Goal: Communication & Community: Answer question/provide support

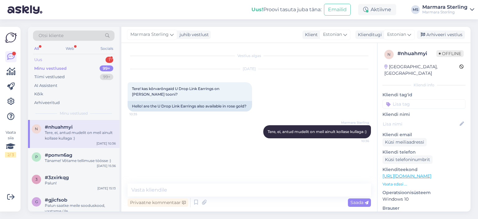
click at [66, 59] on div "Uus 1" at bounding box center [74, 59] width 82 height 9
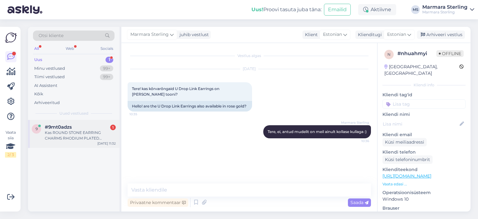
click at [69, 134] on div "Kas ROUND STONE EARRING CHARMS RHODIUM PLATED POWDER ROSE kõrvarõngaste puhul o…" at bounding box center [80, 135] width 71 height 11
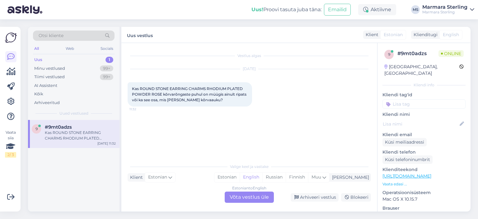
click at [419, 173] on link "https://www.marmara-sterling.com/en/round-stone-earring-charms-rhodium-plated-p…" at bounding box center [407, 176] width 49 height 6
click at [266, 199] on div "Estonian to English Võta vestlus üle" at bounding box center [249, 196] width 49 height 11
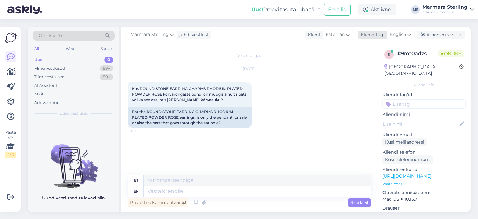
click at [400, 34] on span "English" at bounding box center [398, 34] width 16 height 7
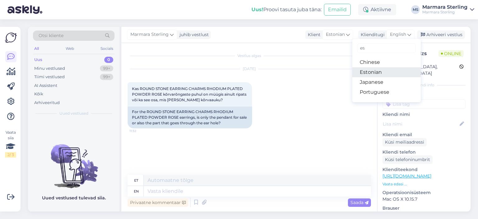
type input "es"
click at [381, 70] on link "Estonian" at bounding box center [386, 72] width 68 height 10
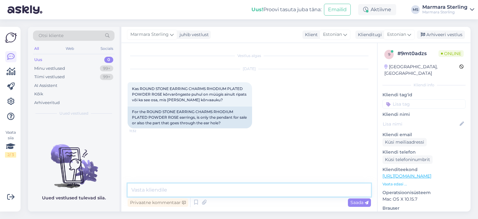
click at [233, 188] on textarea at bounding box center [249, 189] width 243 height 13
click at [179, 189] on textarea at bounding box center [249, 189] width 243 height 13
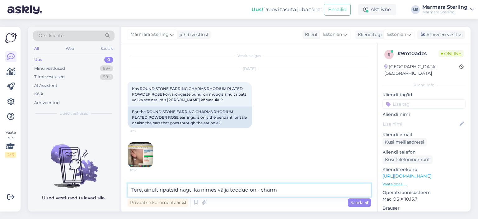
type textarea "Tere, ainult ripatsid nagu ka nimes välja toodud on - charms"
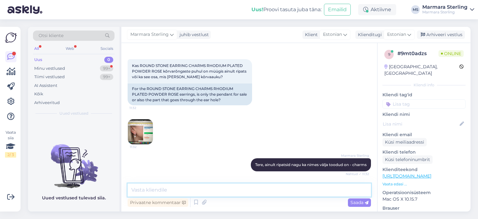
scroll to position [50, 0]
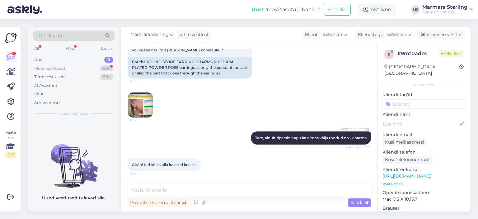
click at [62, 66] on div "Minu vestlused" at bounding box center [49, 68] width 31 height 6
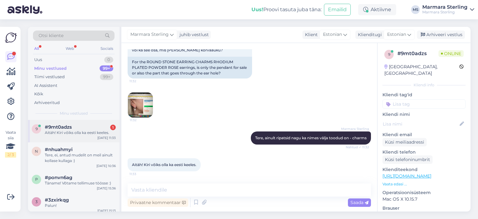
click at [64, 127] on span "#9mt0adzs" at bounding box center [58, 127] width 27 height 6
click at [54, 58] on div "Uus 0" at bounding box center [74, 59] width 82 height 9
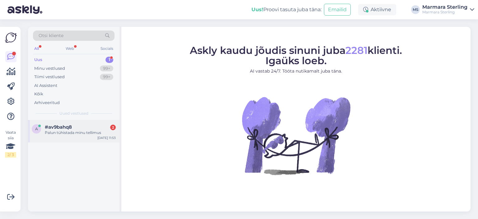
click at [61, 130] on div "Palun tühistada minu tellimus" at bounding box center [80, 133] width 71 height 6
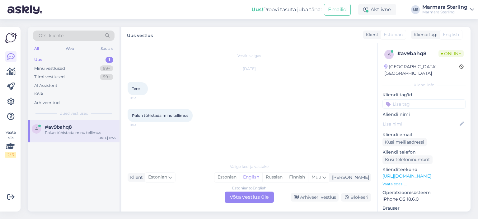
click at [254, 196] on div "Estonian to English Võta vestlus üle" at bounding box center [249, 196] width 49 height 11
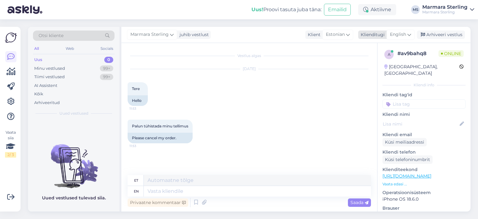
click at [398, 33] on span "English" at bounding box center [398, 34] width 16 height 7
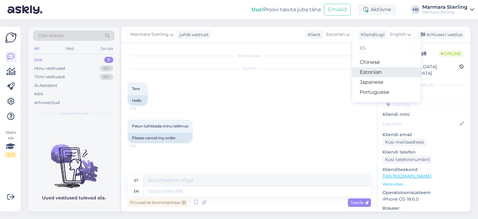
type input "ES"
click at [381, 71] on link "Estonian" at bounding box center [386, 72] width 68 height 10
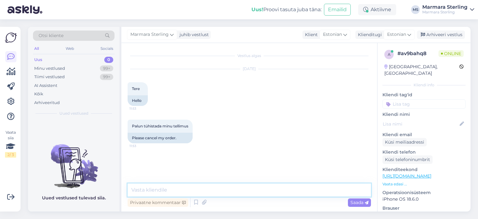
click at [207, 190] on textarea at bounding box center [249, 189] width 243 height 13
type textarea "t"
type textarea "Tere! Kuidas on [PERSON_NAME]?"
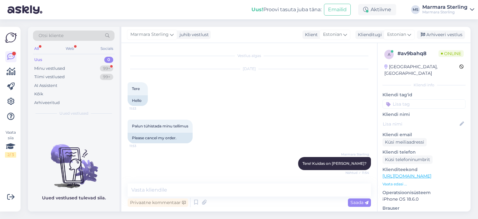
scroll to position [52, 0]
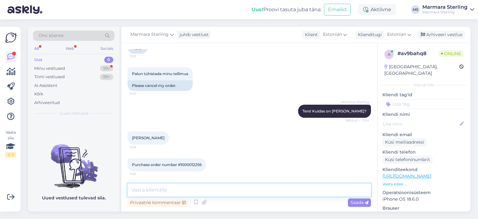
click at [173, 186] on textarea at bounding box center [249, 189] width 243 height 13
type textarea "Täname, tellimus tühistatud!"
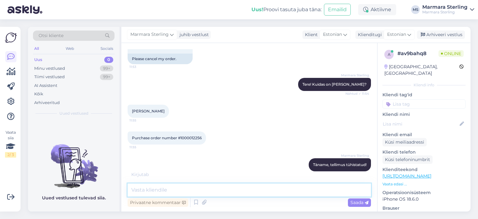
scroll to position [106, 0]
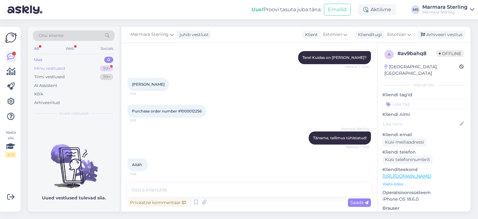
click at [78, 67] on div "Minu vestlused 99+" at bounding box center [74, 68] width 82 height 9
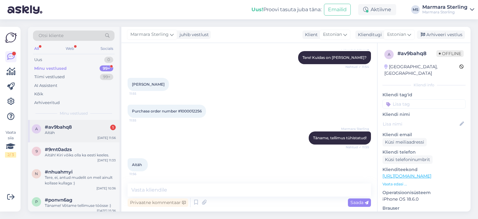
click at [79, 141] on div "a #av9bahq8 1 Aitäh [DATE] 11:56" at bounding box center [74, 131] width 92 height 22
